Goal: Check status: Check status

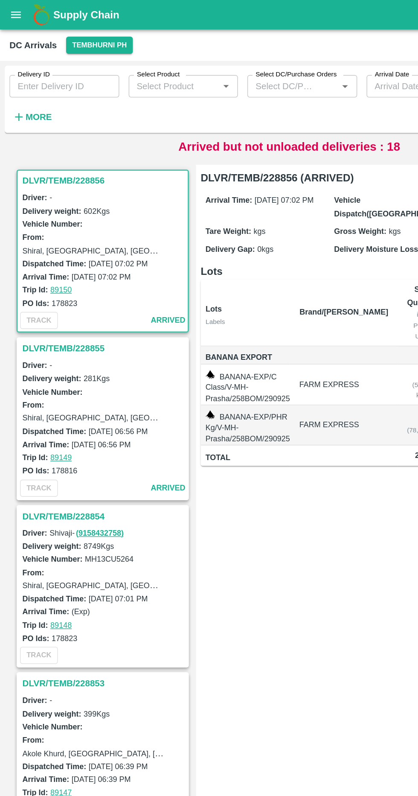
click at [65, 61] on input "Delivery ID" at bounding box center [46, 62] width 79 height 16
click at [30, 86] on strong "More" at bounding box center [27, 84] width 19 height 7
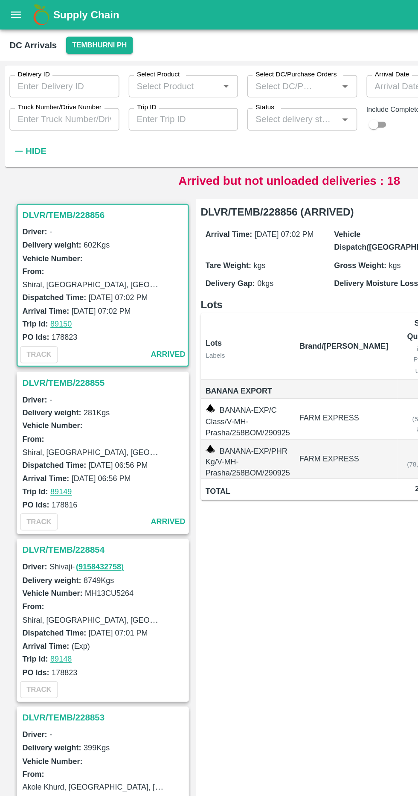
click at [73, 103] on div "Delivery ID Delivery ID Select Product Select Product   * Select DC/Purchase Or…" at bounding box center [172, 81] width 344 height 69
click at [66, 86] on input "Truck Number/Drive Number" at bounding box center [46, 86] width 79 height 16
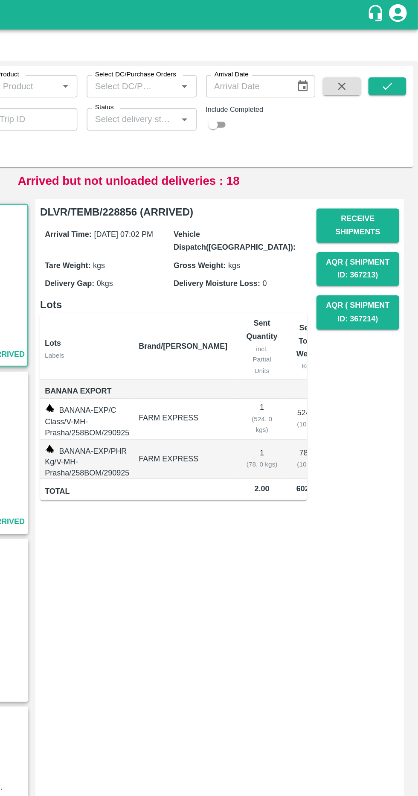
type input "3780"
click at [404, 65] on button "submit" at bounding box center [395, 62] width 27 height 13
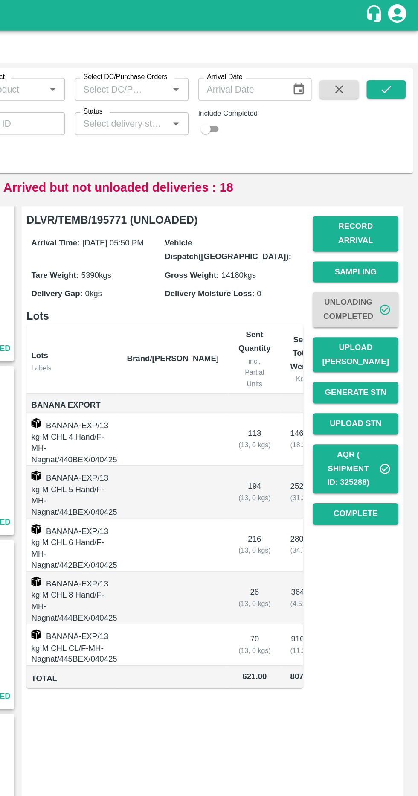
click at [354, 62] on button "button" at bounding box center [363, 62] width 27 height 13
